Goal: Task Accomplishment & Management: Use online tool/utility

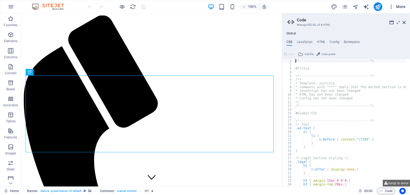
click at [390, 5] on icon "button" at bounding box center [391, 6] width 5 height 5
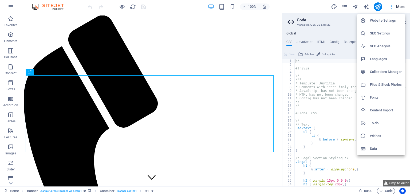
click at [381, 16] on li "Website Settings" at bounding box center [381, 20] width 48 height 13
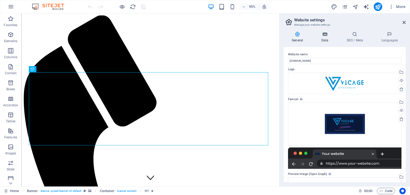
click at [328, 38] on h4 "Data" at bounding box center [325, 36] width 25 height 11
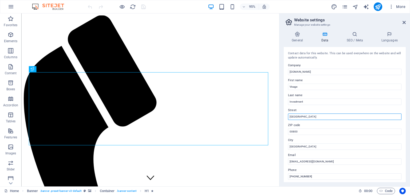
click at [321, 118] on input "[GEOGRAPHIC_DATA]" at bounding box center [344, 116] width 113 height 6
type input "[GEOGRAPHIC_DATA], [GEOGRAPHIC_DATA]"
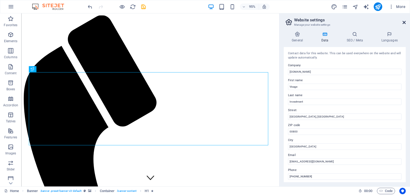
click at [404, 21] on icon at bounding box center [404, 22] width 3 height 4
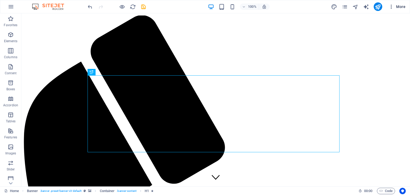
click at [393, 6] on icon "button" at bounding box center [391, 6] width 5 height 5
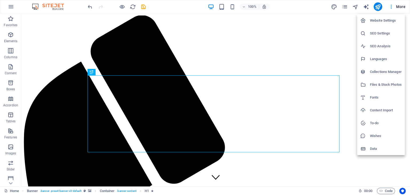
click at [385, 109] on h6 "Content Import" at bounding box center [386, 110] width 32 height 6
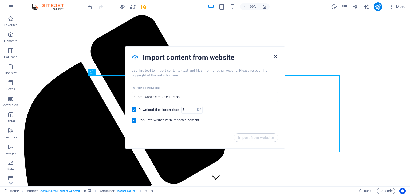
click at [274, 55] on icon "button" at bounding box center [275, 56] width 6 height 6
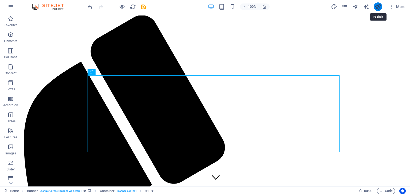
click at [379, 4] on icon "publish" at bounding box center [378, 7] width 6 height 6
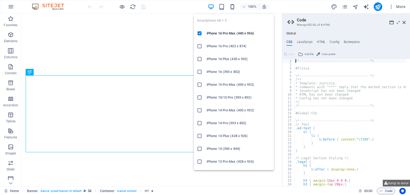
click at [233, 5] on icon "button" at bounding box center [232, 7] width 6 height 6
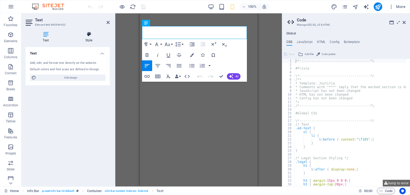
click at [88, 35] on icon at bounding box center [89, 33] width 42 height 5
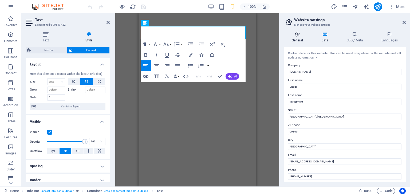
click at [296, 38] on h4 "General" at bounding box center [298, 36] width 29 height 11
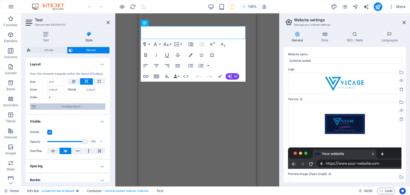
click at [76, 106] on span "Container layout" at bounding box center [70, 106] width 66 height 6
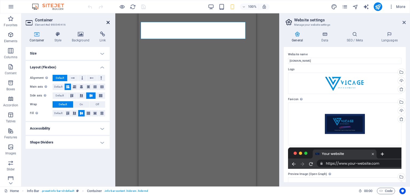
click at [107, 24] on icon at bounding box center [108, 22] width 3 height 4
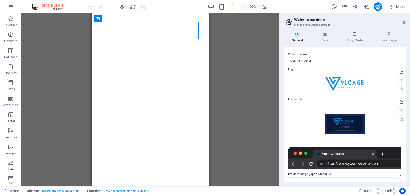
click at [243, 33] on div "H1 Banner Banner Container Menu Bar Menu Logo Info Bar Info Bar Text Info Bar C…" at bounding box center [150, 99] width 258 height 173
click at [73, 51] on div "H1 Banner Banner Container Menu Bar Menu Menu Bar Logo Info Bar Info Bar Text C…" at bounding box center [150, 99] width 258 height 173
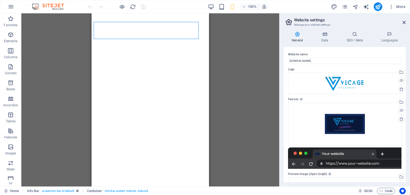
click at [247, 43] on div "H1 Banner Banner Container Menu Bar Menu Menu Bar Logo Info Bar Container Info …" at bounding box center [150, 99] width 258 height 173
click at [407, 22] on aside "Website settings Manage your website settings General Data SEO / Meta Languages…" at bounding box center [344, 99] width 131 height 173
click at [404, 22] on icon at bounding box center [404, 22] width 3 height 4
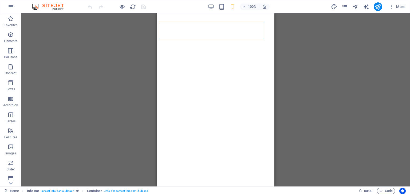
click at [307, 52] on div "H1 Banner Banner Container Menu Bar Menu Menu Bar Logo Info Bar Container Info …" at bounding box center [215, 99] width 389 height 173
click at [332, 57] on div "H1 Banner Banner Container Menu Bar Menu Logo Info Bar Container Info Bar Text …" at bounding box center [215, 99] width 389 height 173
